Goal: Task Accomplishment & Management: Manage account settings

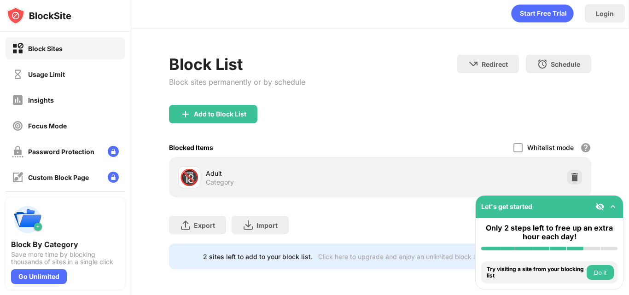
scroll to position [10, 0]
click at [213, 111] on div "Add to Block List" at bounding box center [220, 114] width 52 height 7
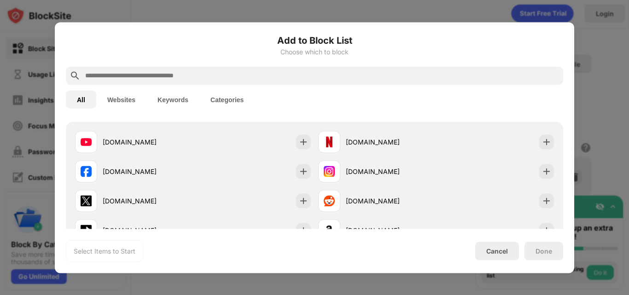
scroll to position [156, 0]
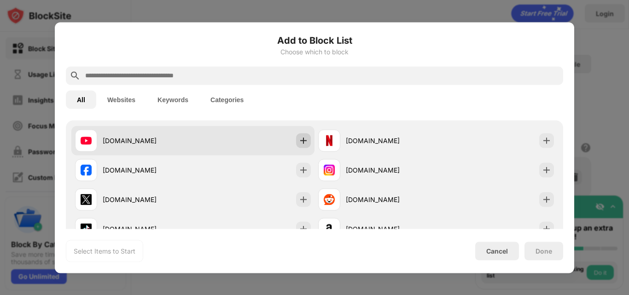
click at [299, 138] on img at bounding box center [303, 140] width 9 height 9
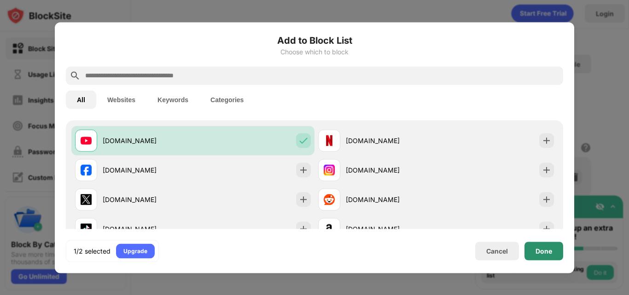
click at [532, 250] on div "Done" at bounding box center [544, 251] width 39 height 18
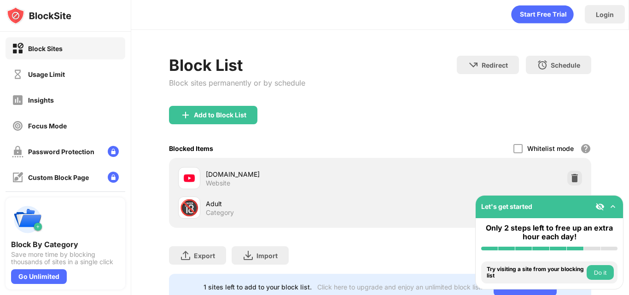
scroll to position [0, 0]
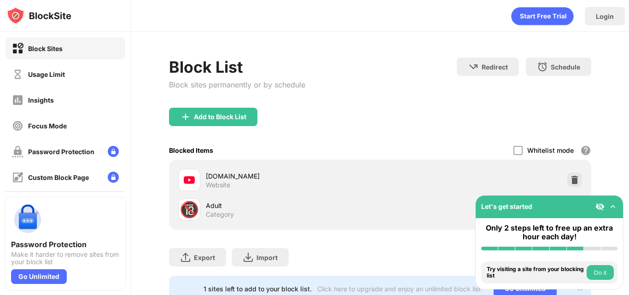
click at [576, 178] on div "youtube.com Website" at bounding box center [380, 179] width 411 height 29
click at [570, 179] on img at bounding box center [574, 179] width 9 height 9
